Goal: Navigation & Orientation: Find specific page/section

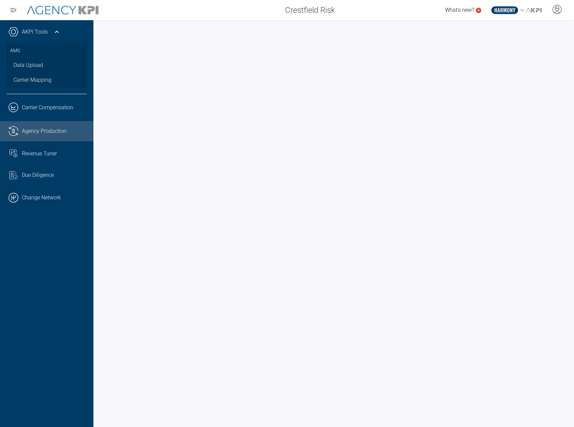
click at [69, 321] on div "AKPI Tools AMS Data Upload Carrier Mapping .cls-1{fill:none;stroke:#221f20;stro…" at bounding box center [46, 223] width 93 height 407
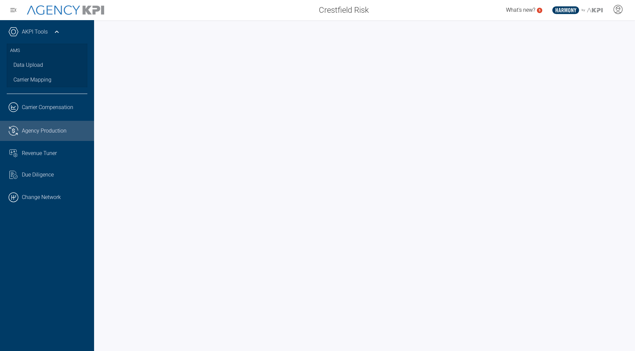
drag, startPoint x: 289, startPoint y: 24, endPoint x: 317, endPoint y: 23, distance: 27.6
click at [289, 24] on div at bounding box center [364, 185] width 541 height 331
click at [99, 243] on div at bounding box center [364, 185] width 541 height 331
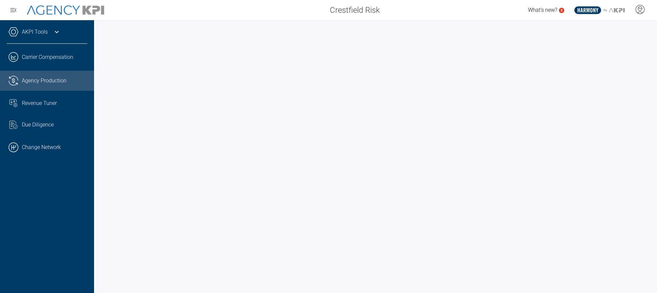
click at [242, 289] on div at bounding box center [375, 156] width 563 height 272
click at [77, 213] on div "AKPI Tools AMS Data Upload Carrier Mapping .cls-1{fill:none;stroke:#221f20;stro…" at bounding box center [47, 156] width 94 height 272
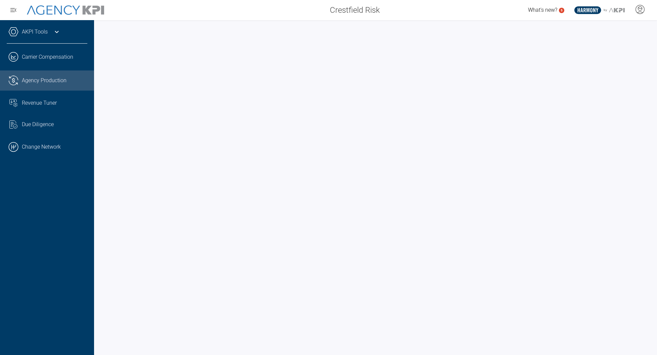
click at [43, 259] on div "AKPI Tools AMS Data Upload Carrier Mapping .cls-1{fill:none;stroke:#221f20;stro…" at bounding box center [47, 187] width 94 height 335
click at [44, 278] on div "AKPI Tools AMS Data Upload Carrier Mapping .cls-1{fill:none;stroke:#221f20;stro…" at bounding box center [47, 187] width 94 height 335
click at [85, 272] on div "AKPI Tools AMS Data Upload Carrier Mapping .cls-1{fill:none;stroke:#221f20;stro…" at bounding box center [47, 187] width 94 height 335
click at [42, 256] on div "AKPI Tools AMS Data Upload Carrier Mapping .cls-1{fill:none;stroke:#221f20;stro…" at bounding box center [47, 187] width 94 height 335
